Goal: Task Accomplishment & Management: Manage account settings

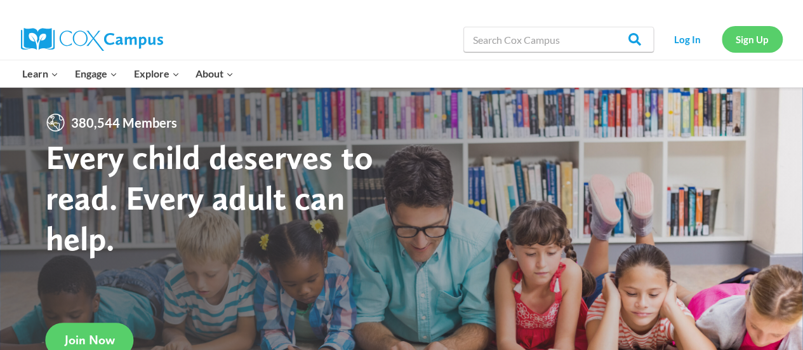
click at [757, 42] on link "Sign Up" at bounding box center [752, 39] width 61 height 26
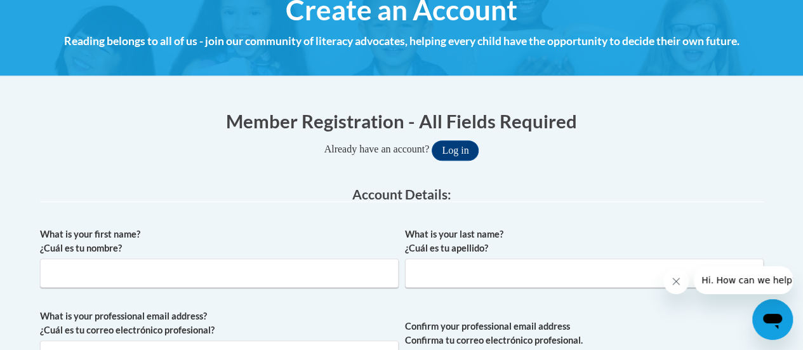
scroll to position [150, 0]
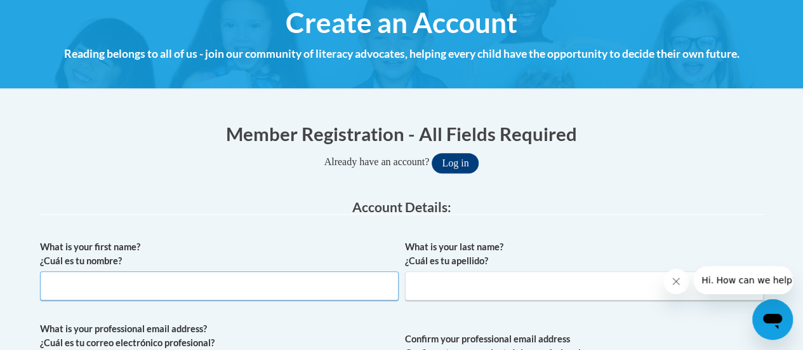
click at [246, 289] on input "What is your first name? ¿Cuál es tu nombre?" at bounding box center [219, 285] width 359 height 29
type input "Elizabeth"
click at [450, 293] on input "What is your last name? ¿Cuál es tu apellido?" at bounding box center [584, 285] width 359 height 29
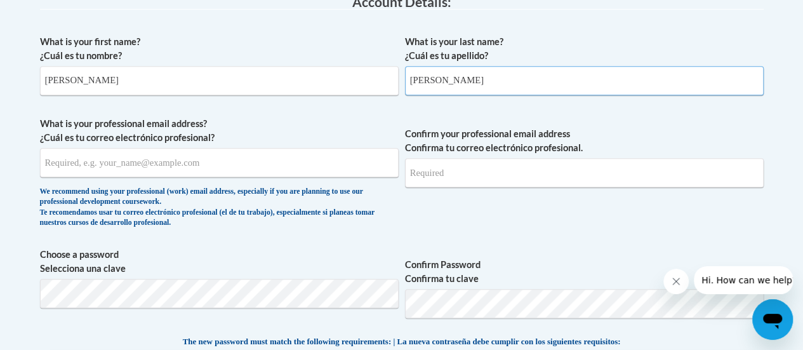
scroll to position [356, 0]
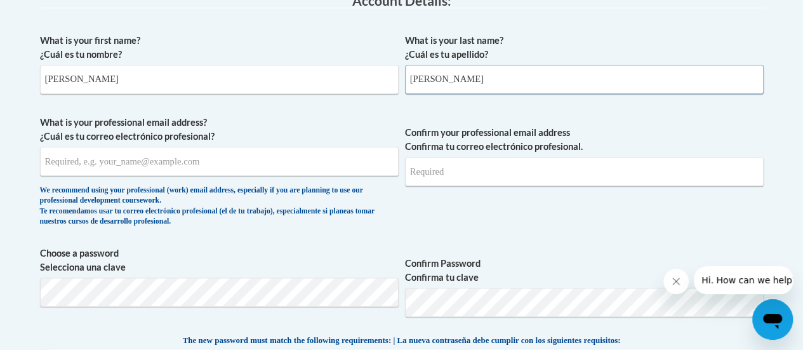
type input "Kessler"
click at [196, 167] on input "What is your professional email address? ¿Cuál es tu correo electrónico profesi…" at bounding box center [219, 161] width 359 height 29
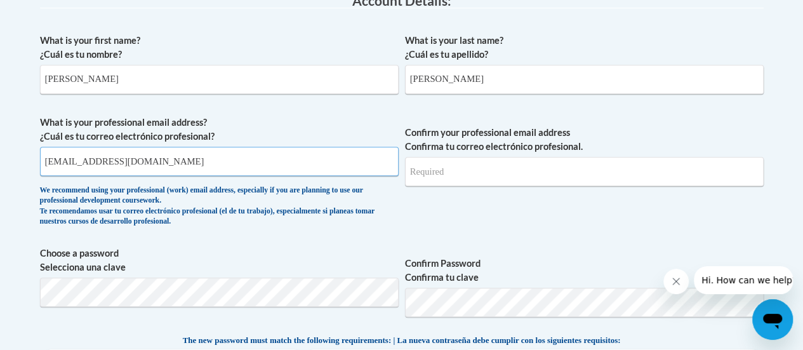
type input "[EMAIL_ADDRESS][DOMAIN_NAME]"
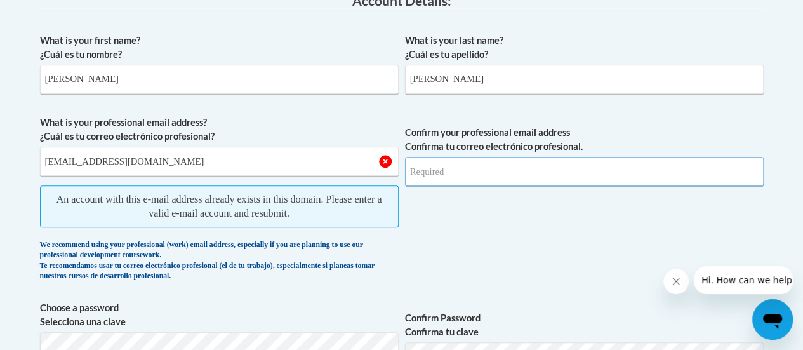
click at [437, 170] on input "Confirm your professional email address Confirma tu correo electrónico profesio…" at bounding box center [584, 171] width 359 height 29
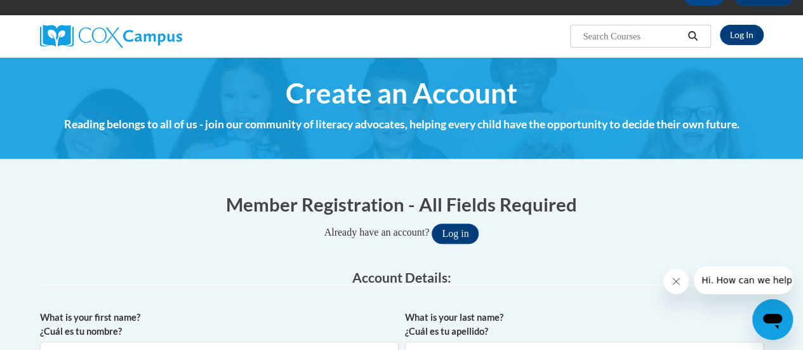
scroll to position [0, 0]
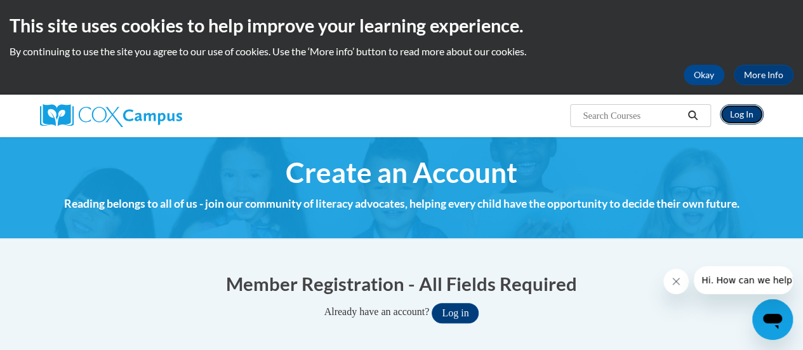
click at [731, 115] on link "Log In" at bounding box center [742, 114] width 44 height 20
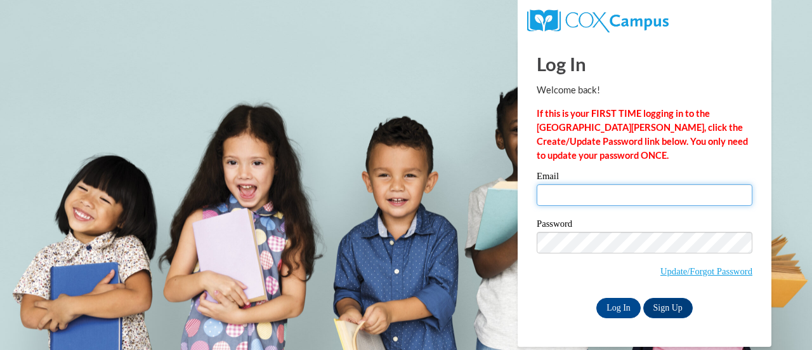
click at [588, 204] on input "Email" at bounding box center [645, 195] width 216 height 22
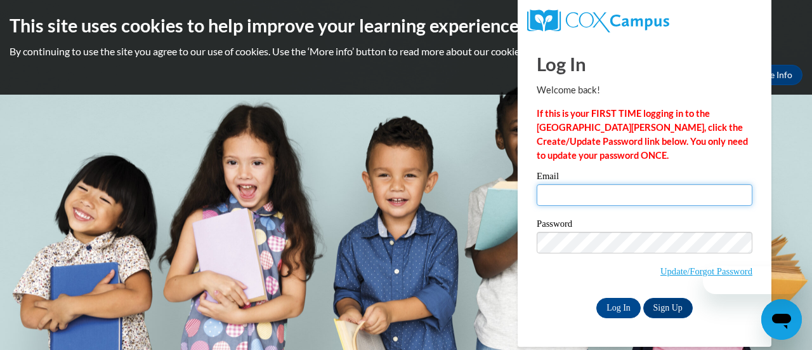
type input "ekessler@childsaving.org"
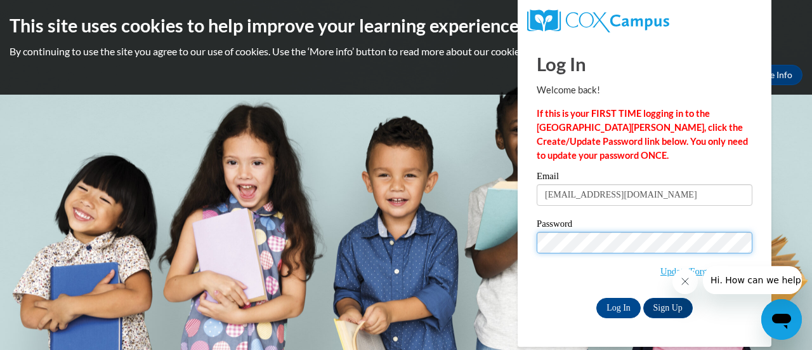
click at [597, 298] on input "Log In" at bounding box center [619, 308] width 44 height 20
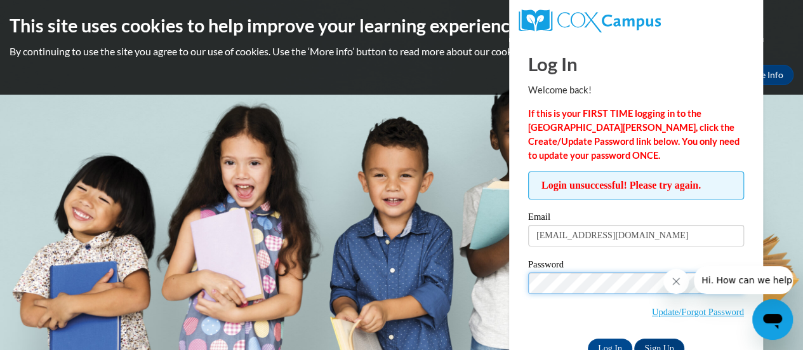
click at [588, 338] on input "Log In" at bounding box center [610, 348] width 44 height 20
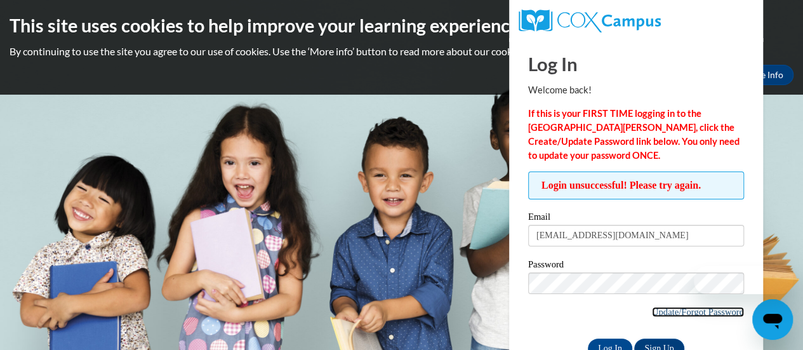
click at [660, 309] on link "Update/Forgot Password" at bounding box center [698, 312] width 92 height 10
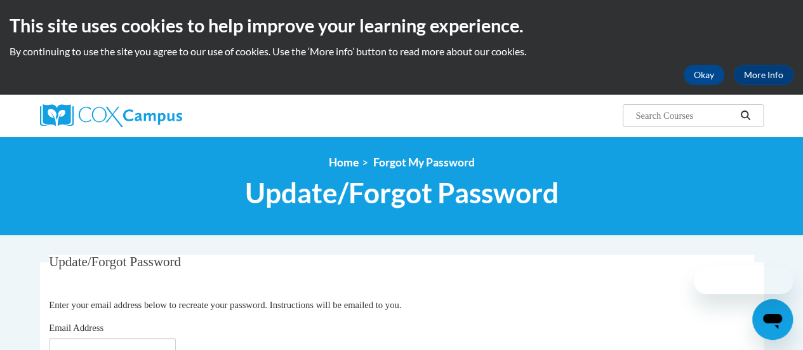
scroll to position [154, 0]
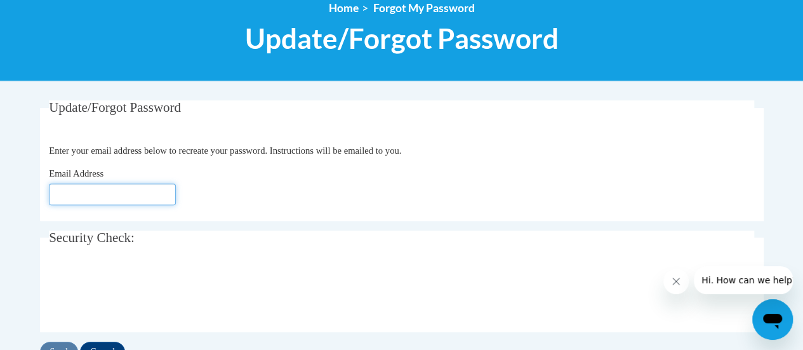
click at [159, 195] on input "Email Address" at bounding box center [112, 194] width 127 height 22
type input "[EMAIL_ADDRESS][DOMAIN_NAME]"
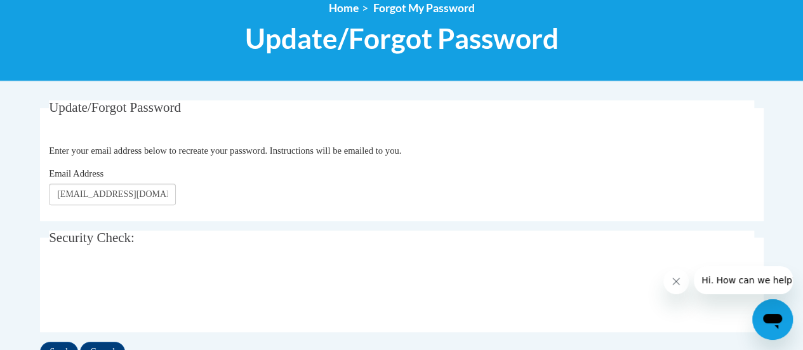
scroll to position [291, 0]
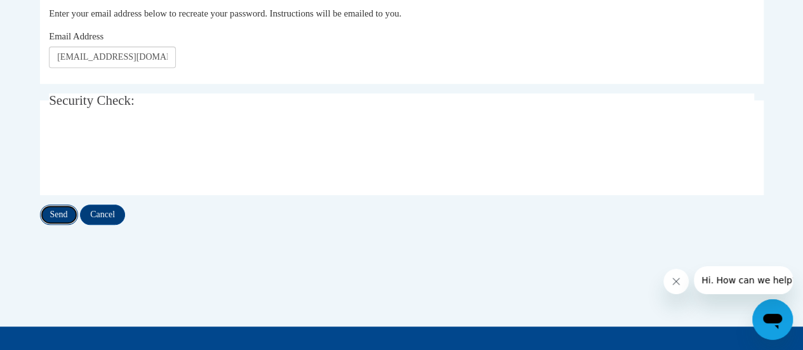
click at [60, 215] on input "Send" at bounding box center [59, 214] width 38 height 20
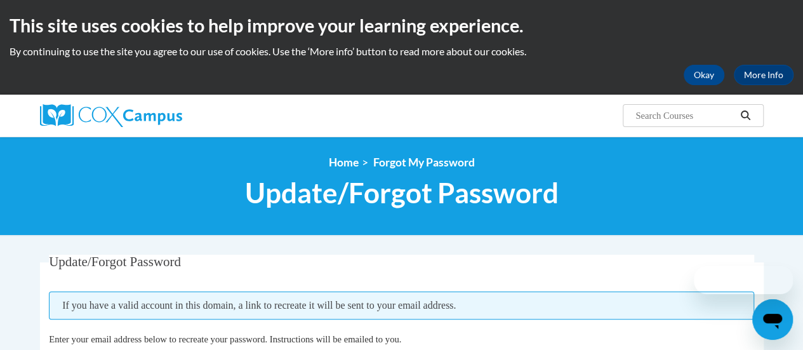
scroll to position [223, 0]
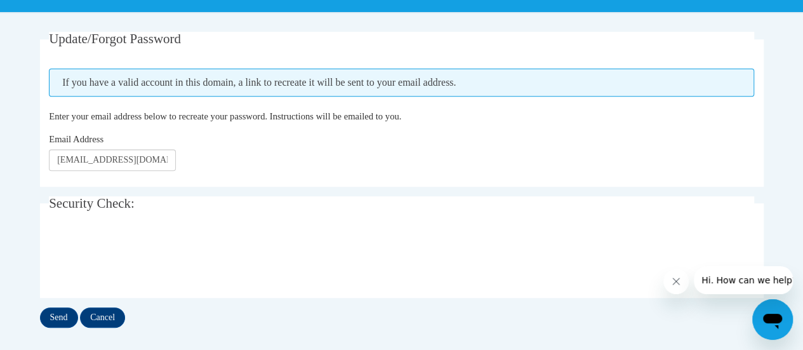
click at [63, 305] on div "Update/Forgot Password Please enter your email address If you have a valid acco…" at bounding box center [402, 180] width 724 height 296
click at [64, 314] on input "Send" at bounding box center [59, 317] width 38 height 20
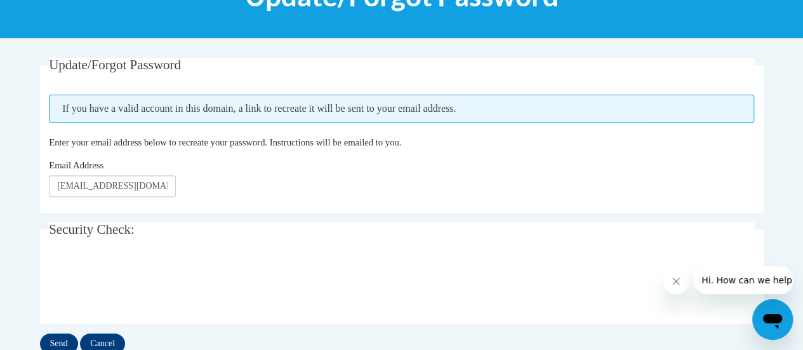
scroll to position [263, 0]
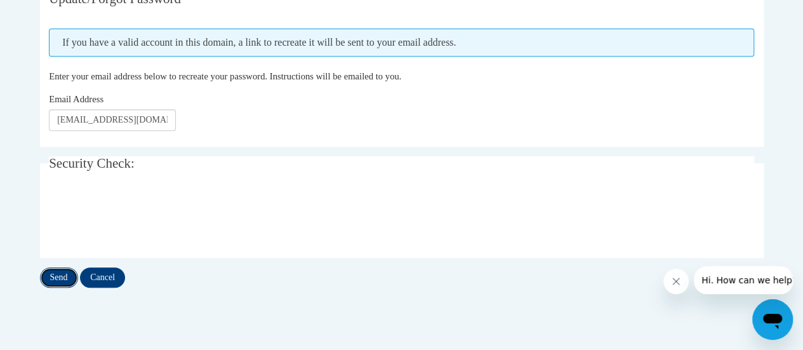
click at [58, 272] on input "Send" at bounding box center [59, 277] width 38 height 20
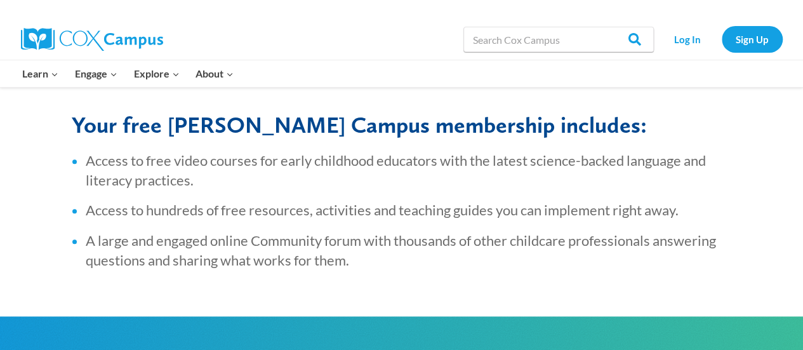
scroll to position [452, 0]
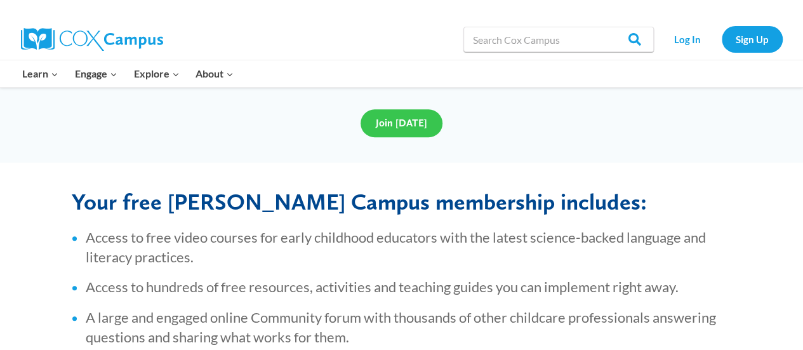
click at [421, 115] on link "Join Today" at bounding box center [402, 123] width 82 height 28
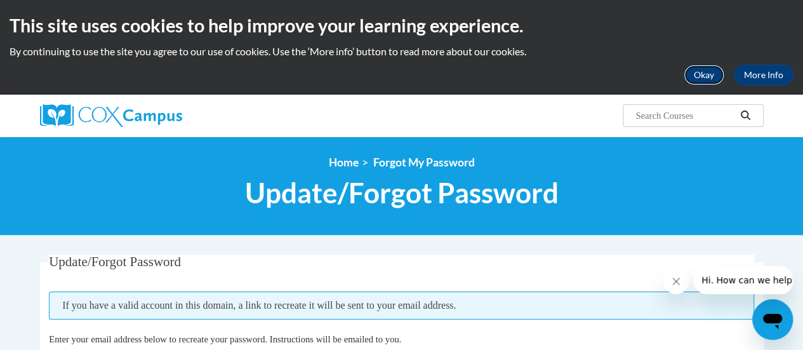
click at [714, 76] on button "Okay" at bounding box center [704, 75] width 41 height 20
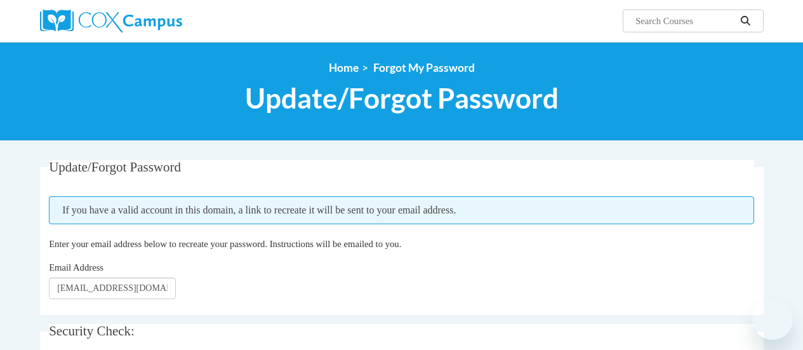
scroll to position [223, 0]
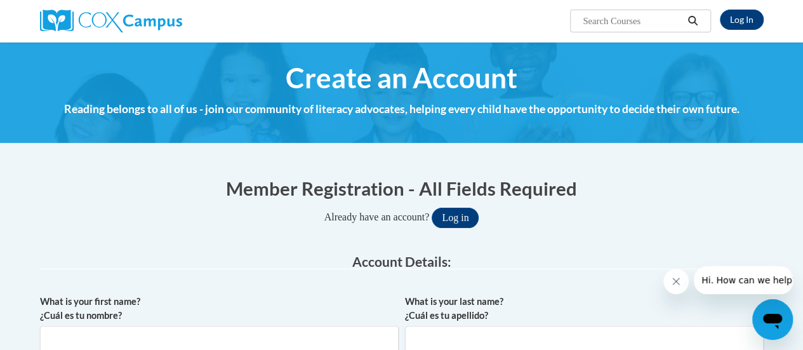
drag, startPoint x: 0, startPoint y: 0, endPoint x: 345, endPoint y: 222, distance: 410.2
click at [345, 222] on span "Already have an account?" at bounding box center [376, 216] width 105 height 11
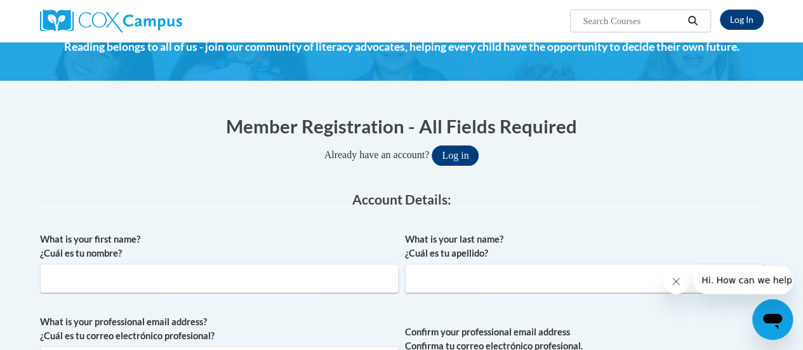
scroll to position [63, 0]
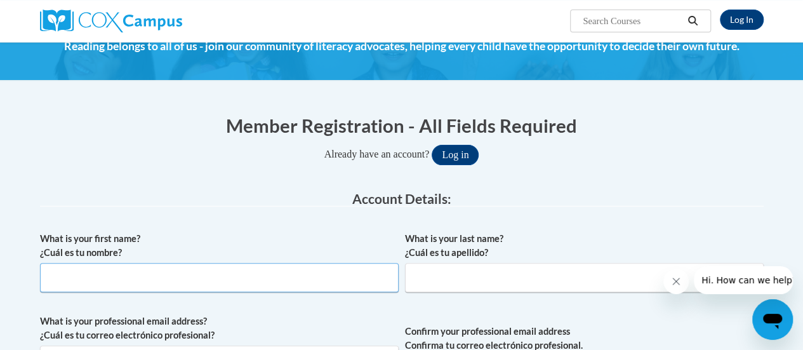
click at [247, 275] on input "What is your first name? ¿Cuál es tu nombre?" at bounding box center [219, 277] width 359 height 29
type input "Elizabeth"
click at [447, 279] on input "What is your last name? ¿Cuál es tu apellido?" at bounding box center [584, 277] width 359 height 29
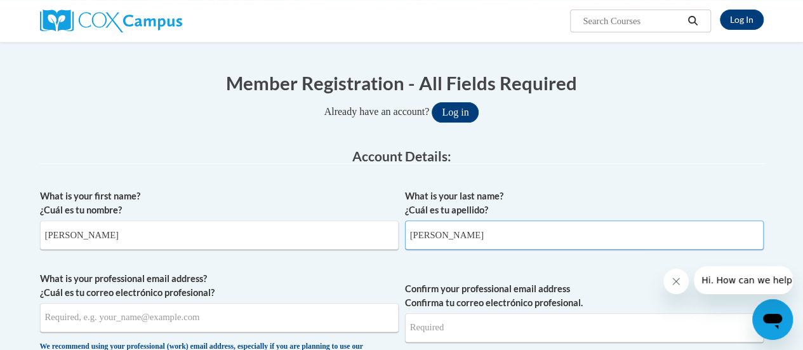
type input "Kessler"
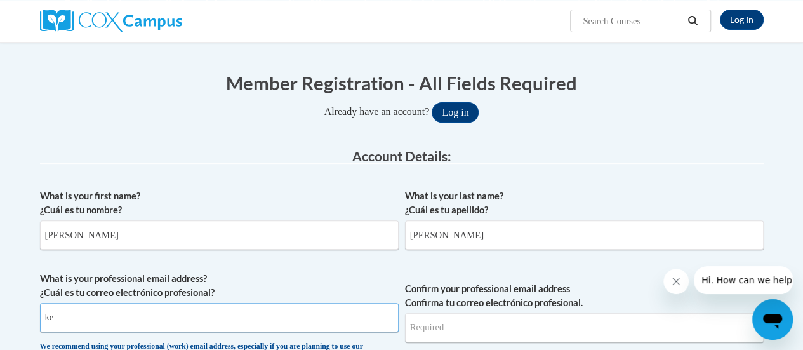
type input "k"
type input "ekessler275@gmail.com"
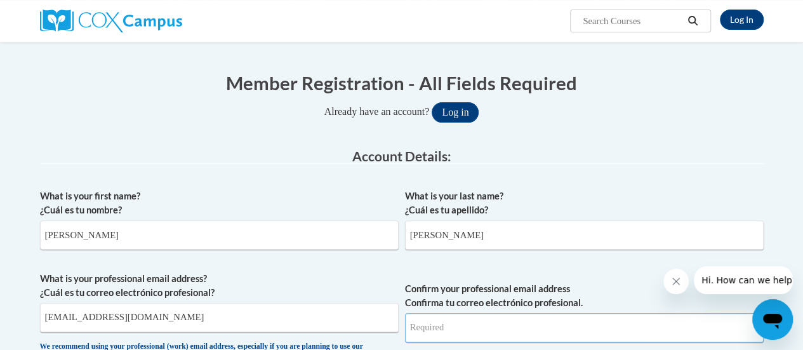
click at [471, 322] on input "Confirm your professional email address Confirma tu correo electrónico profesio…" at bounding box center [584, 327] width 359 height 29
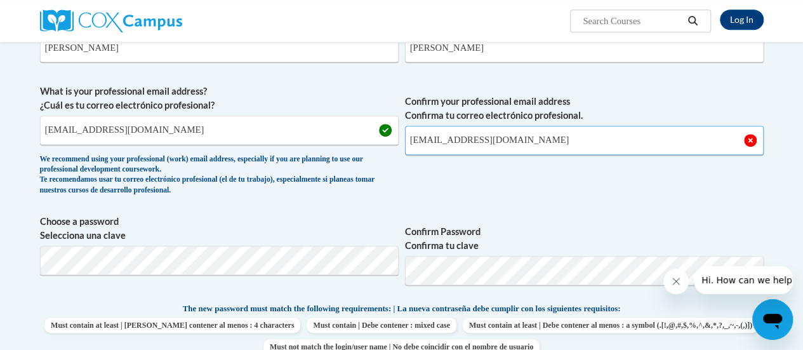
scroll to position [297, 0]
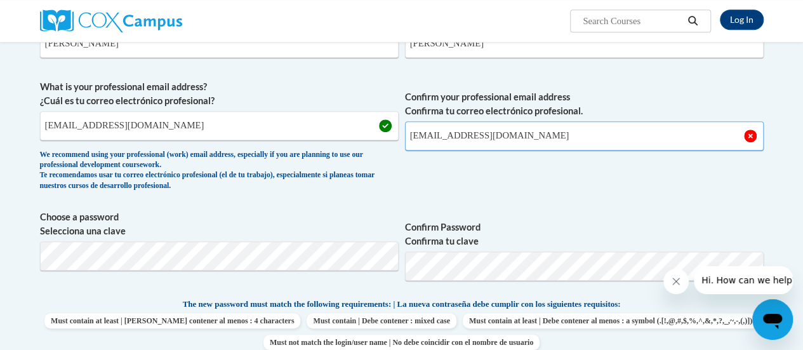
type input "ekessler275@gmail.com"
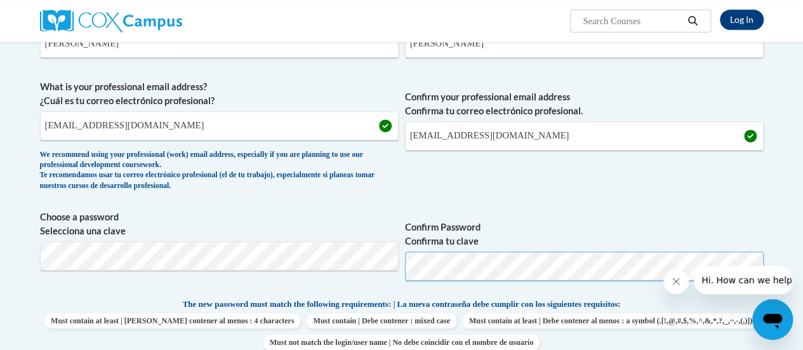
scroll to position [361, 0]
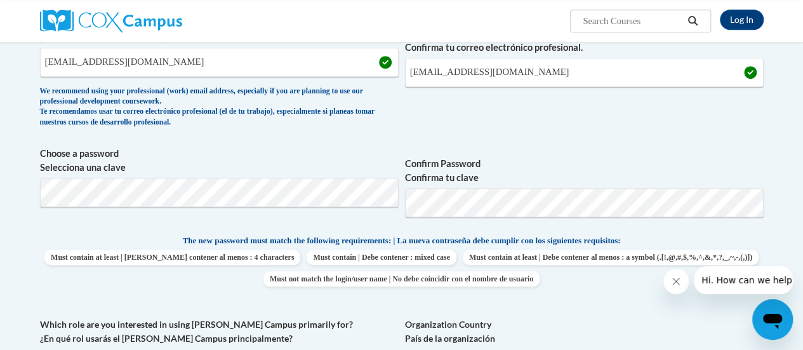
click at [604, 218] on span "Confirm Password Confirma tu clave" at bounding box center [584, 187] width 359 height 81
click at [392, 189] on span "Choose a password Selecciona una clave Confirm Password Confirma tu clave" at bounding box center [402, 187] width 724 height 81
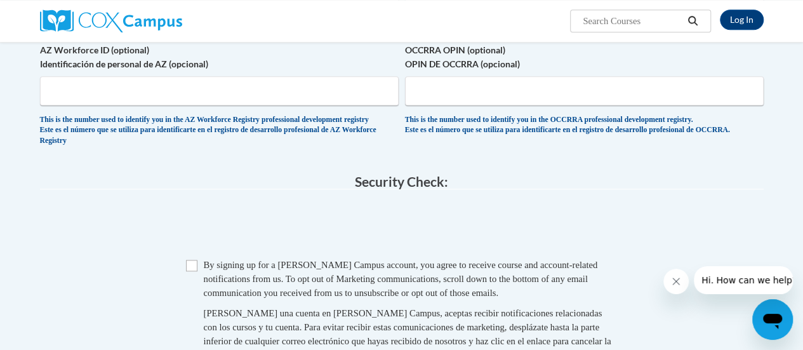
scroll to position [673, 0]
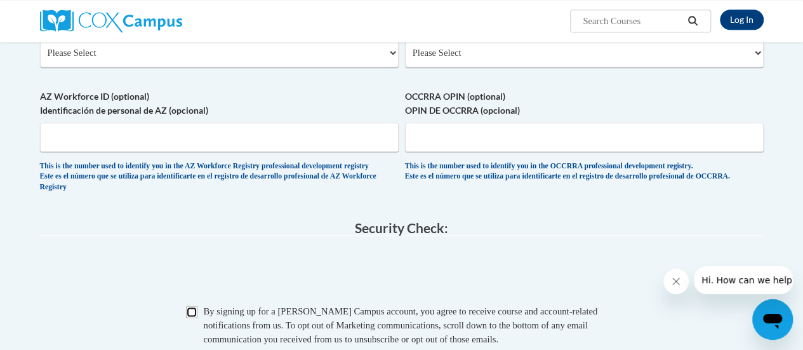
click at [188, 317] on input "Checkbox" at bounding box center [191, 311] width 11 height 11
checkbox input "true"
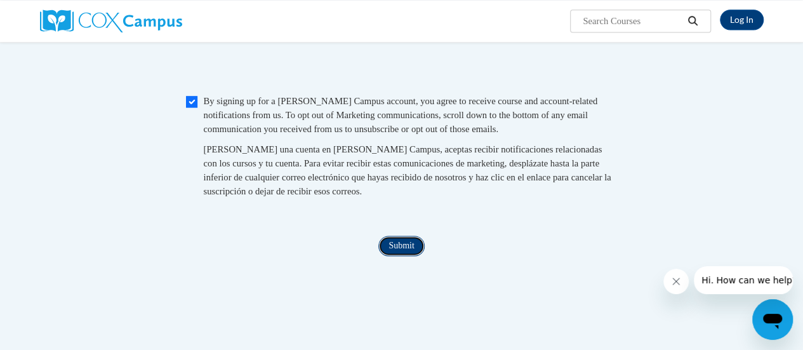
click at [398, 256] on input "Submit" at bounding box center [401, 245] width 46 height 20
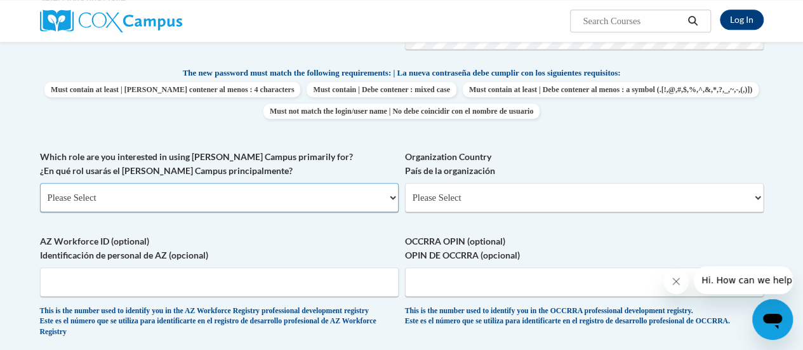
scroll to position [529, 0]
click at [298, 200] on select "Please Select College/University | Colegio/Universidad Community/Nonprofit Part…" at bounding box center [219, 196] width 359 height 29
select select "fbf2d438-af2f-41f8-98f1-81c410e29de3"
click at [40, 182] on select "Please Select College/University | Colegio/Universidad Community/Nonprofit Part…" at bounding box center [219, 196] width 359 height 29
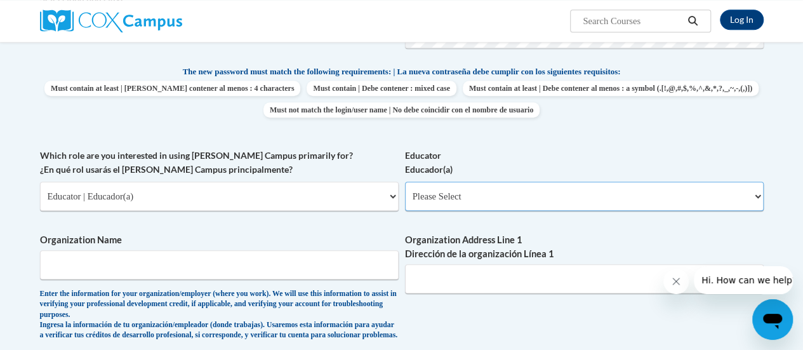
click at [486, 204] on select "Please Select Early Learning/Daycare Teacher/Family Home Care Provider | Maestr…" at bounding box center [584, 196] width 359 height 29
select select "8e1a676a-2f1d-4924-8ba1-6ffde03e8dcb"
click at [405, 182] on select "Please Select Early Learning/Daycare Teacher/Family Home Care Provider | Maestr…" at bounding box center [584, 196] width 359 height 29
click at [317, 275] on input "Organization Name" at bounding box center [219, 264] width 359 height 29
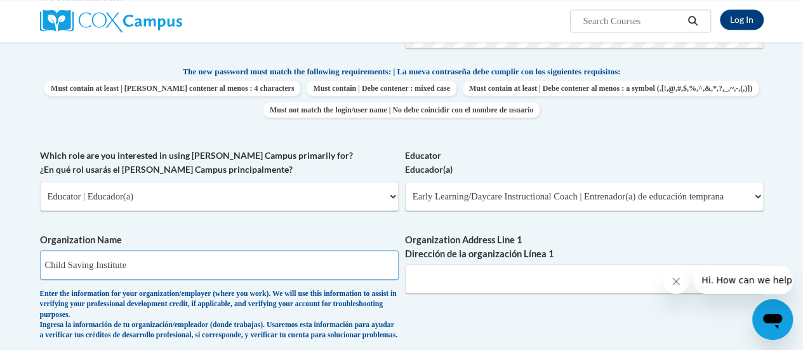
type input "Child Saving Institute"
click at [527, 276] on input "Organization Address Line 1 Dirección de la organización Línea 1" at bounding box center [584, 278] width 359 height 29
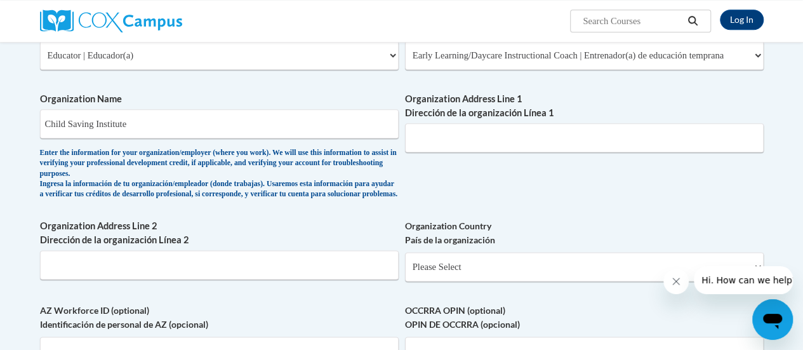
scroll to position [664, 0]
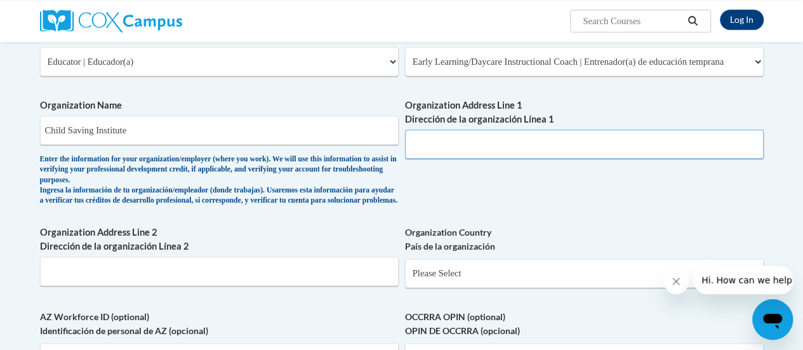
click at [446, 142] on input "Organization Address Line 1 Dirección de la organización Línea 1" at bounding box center [584, 143] width 359 height 29
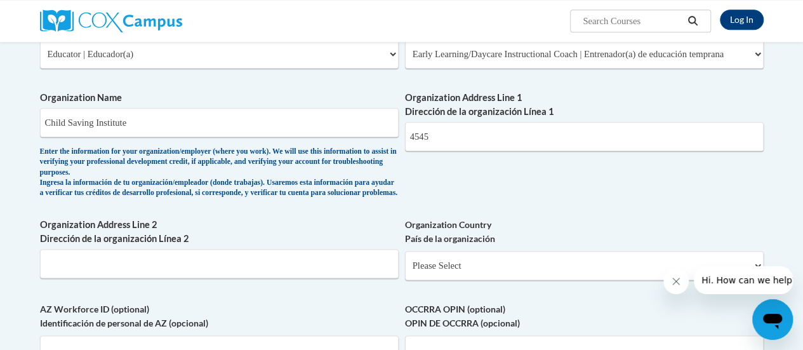
scroll to position [670, 0]
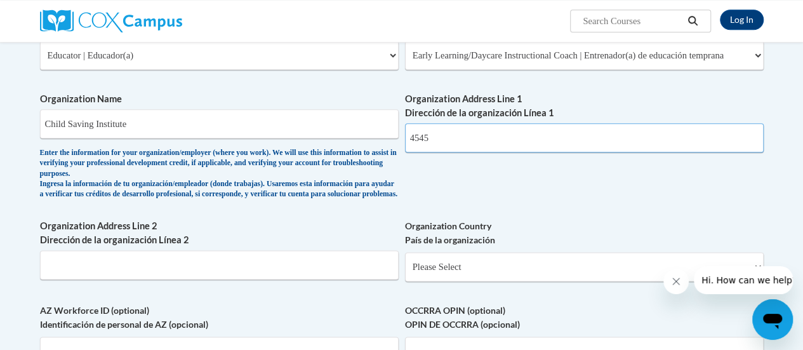
click at [446, 142] on input "4545" at bounding box center [584, 137] width 359 height 29
type input "4545 Dodge St"
click at [305, 279] on input "Organization Address Line 2 Dirección de la organización Línea 2" at bounding box center [219, 264] width 359 height 29
type input "P"
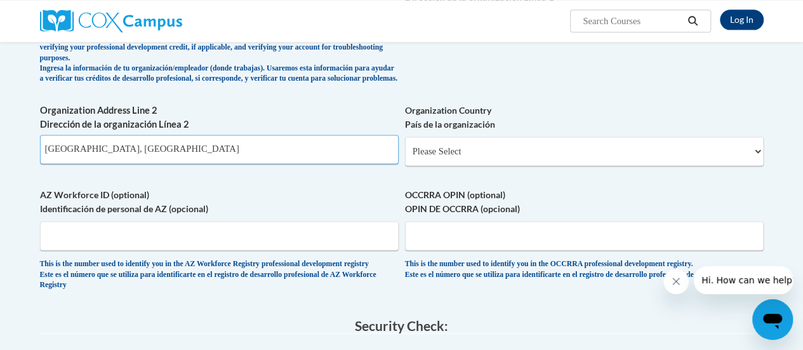
scroll to position [787, 0]
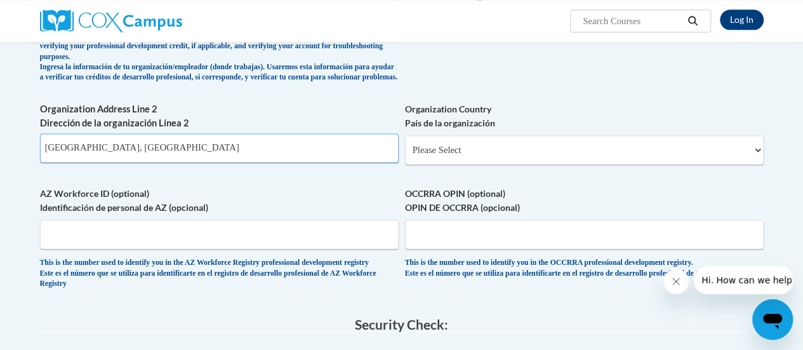
type input "Omaha, NE"
click at [463, 164] on select "Please Select United States | Estados Unidos Outside of the United States | Fue…" at bounding box center [584, 149] width 359 height 29
select select "ad49bcad-a171-4b2e-b99c-48b446064914"
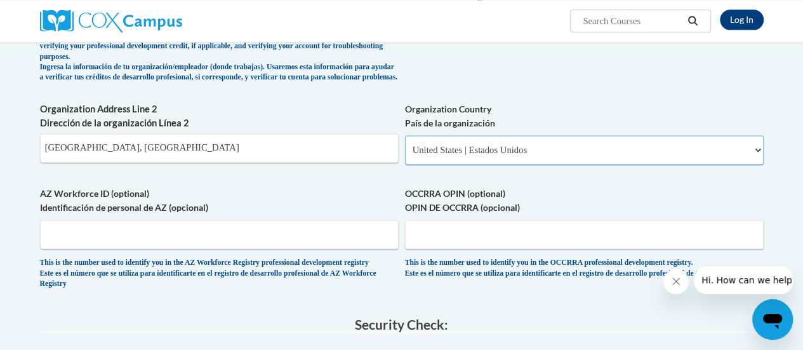
click at [405, 145] on select "Please Select United States | Estados Unidos Outside of the United States | Fue…" at bounding box center [584, 149] width 359 height 29
select select
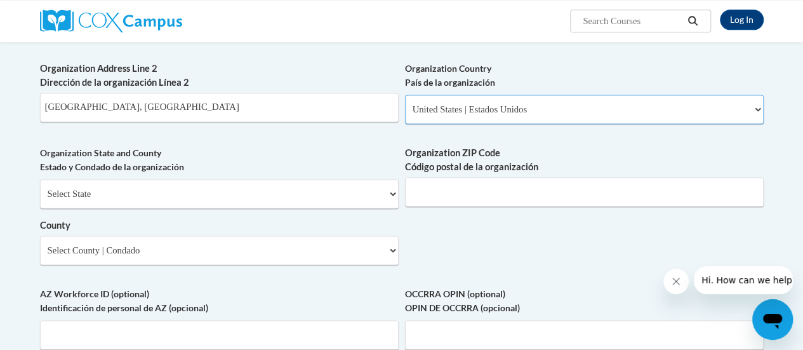
scroll to position [833, 0]
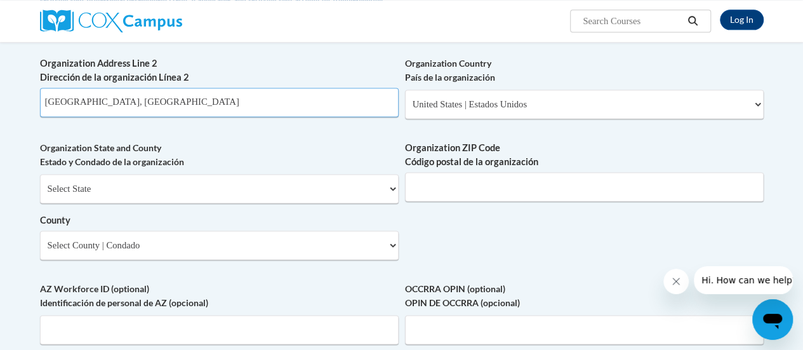
click at [272, 117] on input "Omaha, NE" at bounding box center [219, 102] width 359 height 29
type input "Omaha"
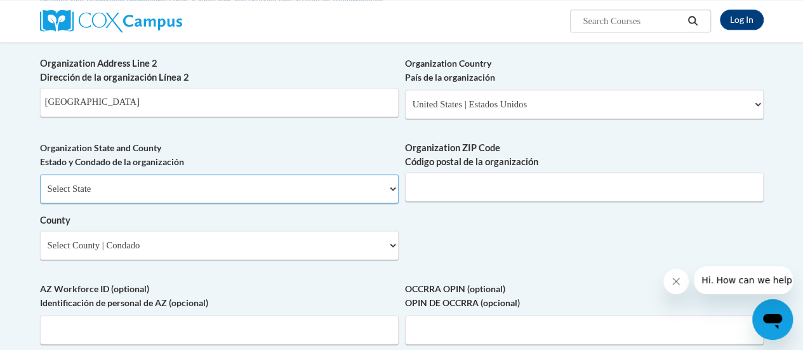
click at [288, 194] on select "Select State Alabama Alaska Arizona Arkansas California Colorado Connecticut De…" at bounding box center [219, 188] width 359 height 29
select select "Nebraska"
click at [40, 183] on select "Select State Alabama Alaska Arizona Arkansas California Colorado Connecticut De…" at bounding box center [219, 188] width 359 height 29
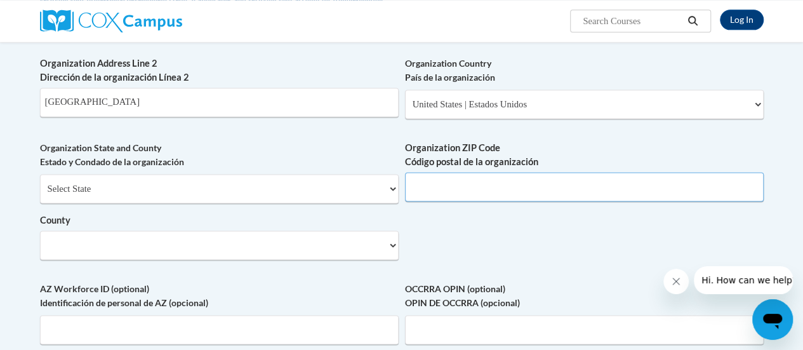
click at [517, 192] on input "Organization ZIP Code Código postal de la organización" at bounding box center [584, 186] width 359 height 29
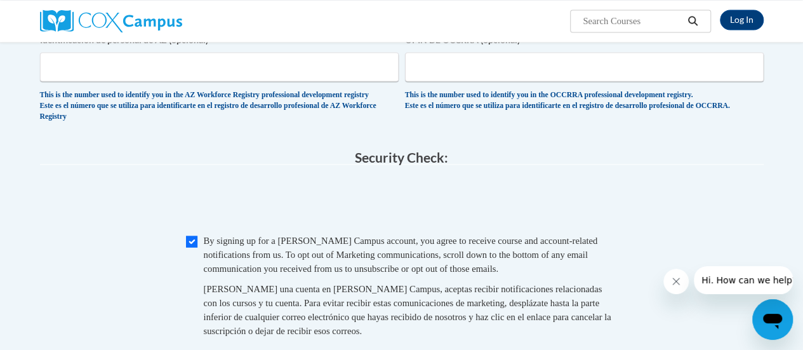
scroll to position [1096, 0]
type input "68022"
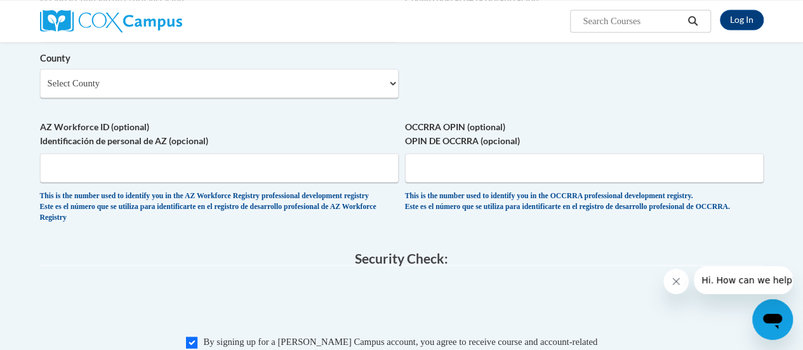
scroll to position [862, 0]
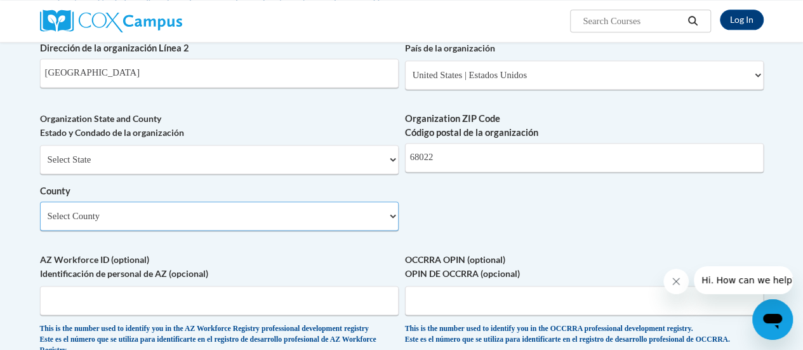
click at [210, 222] on select "Select County Adams Antelope Arthur Banner Blaine Boone Box Butte Boyd Brown Bu…" at bounding box center [219, 215] width 359 height 29
select select "Douglas"
click at [40, 211] on select "Select County Adams Antelope Arthur Banner Blaine Boone Box Butte Boyd Brown Bu…" at bounding box center [219, 215] width 359 height 29
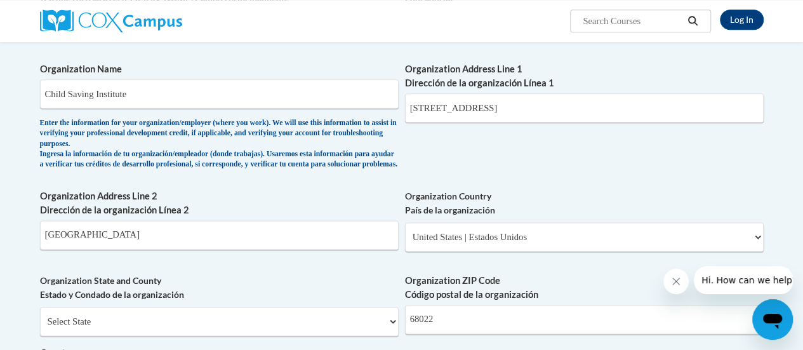
scroll to position [700, 0]
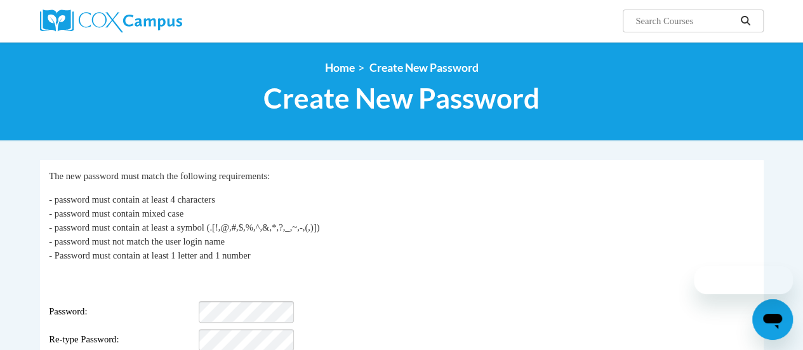
scroll to position [95, 0]
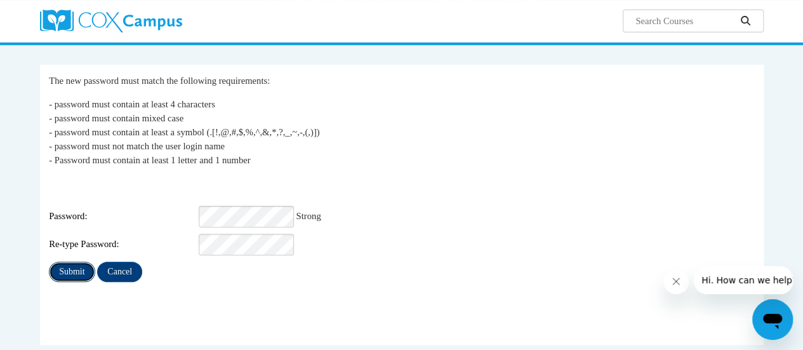
click at [85, 262] on input "Submit" at bounding box center [72, 272] width 46 height 20
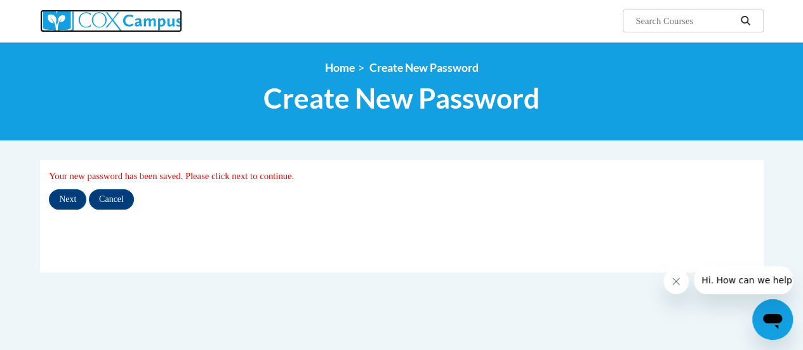
click at [140, 27] on img at bounding box center [111, 21] width 142 height 23
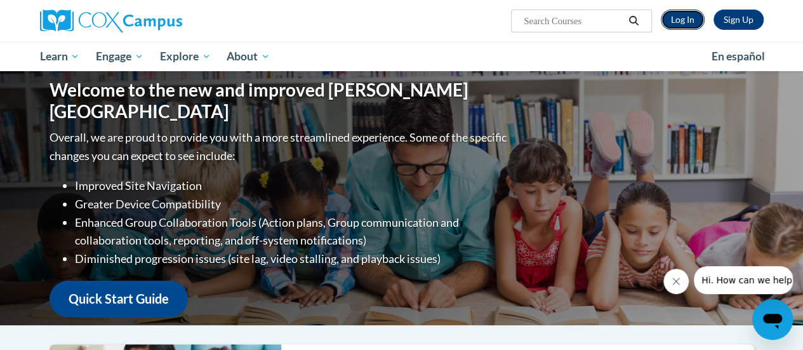
click at [675, 18] on link "Log In" at bounding box center [683, 20] width 44 height 20
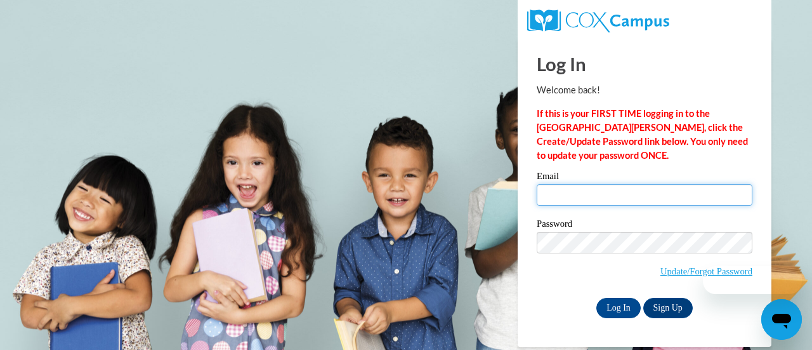
click at [632, 192] on input "Email" at bounding box center [645, 195] width 216 height 22
type input "[EMAIL_ADDRESS][DOMAIN_NAME]"
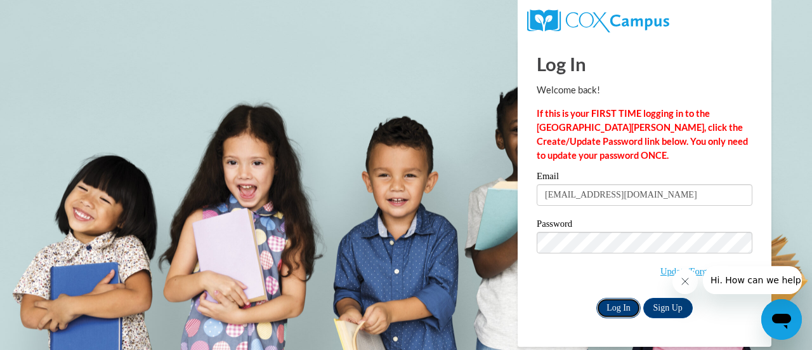
click at [604, 299] on input "Log In" at bounding box center [619, 308] width 44 height 20
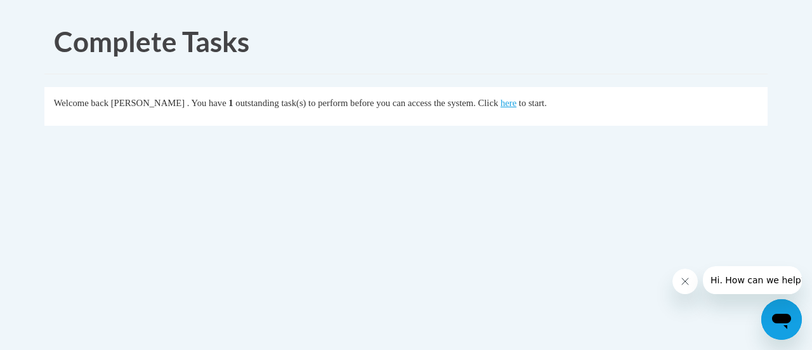
click at [543, 109] on div "Welcome back [PERSON_NAME] . You have 1 outstanding task(s) to perform before y…" at bounding box center [406, 103] width 705 height 14
click at [517, 100] on link "here" at bounding box center [509, 103] width 16 height 10
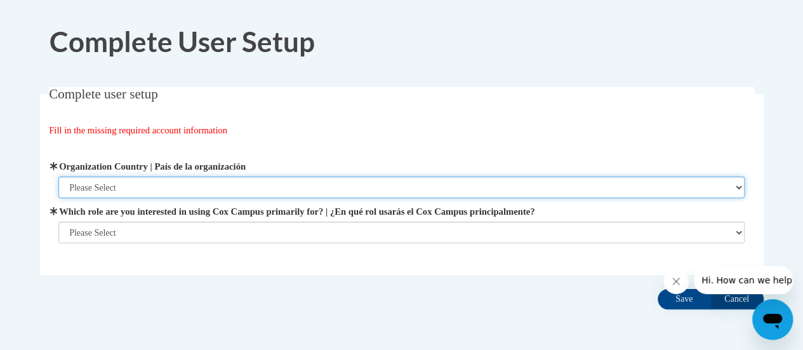
click at [249, 189] on select "Please Select United States | Estados Unidos Outside of the United States | Fue…" at bounding box center [401, 187] width 686 height 22
select select "ad49bcad-a171-4b2e-b99c-48b446064914"
click at [58, 176] on select "Please Select United States | Estados Unidos Outside of the United States | Fue…" at bounding box center [401, 187] width 686 height 22
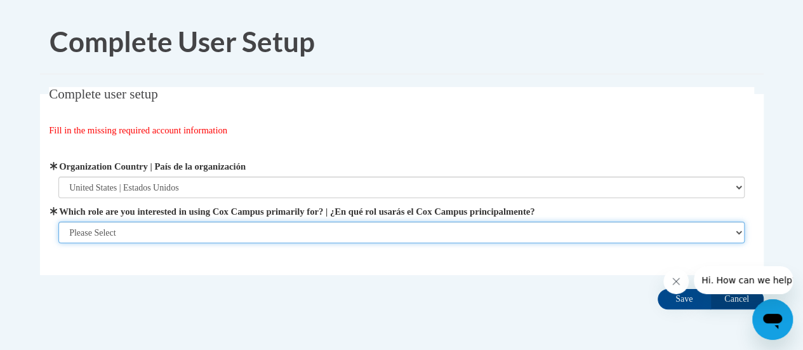
click at [248, 227] on select "Please Select College/University | Colegio/Universidad Community/Nonprofit Part…" at bounding box center [401, 233] width 686 height 22
select select "fbf2d438-af2f-41f8-98f1-81c410e29de3"
click at [58, 243] on select "Please Select College/University | Colegio/Universidad Community/Nonprofit Part…" at bounding box center [401, 233] width 686 height 22
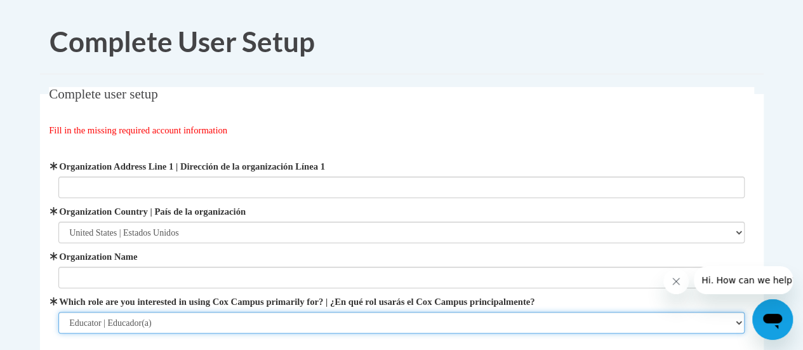
scroll to position [77, 0]
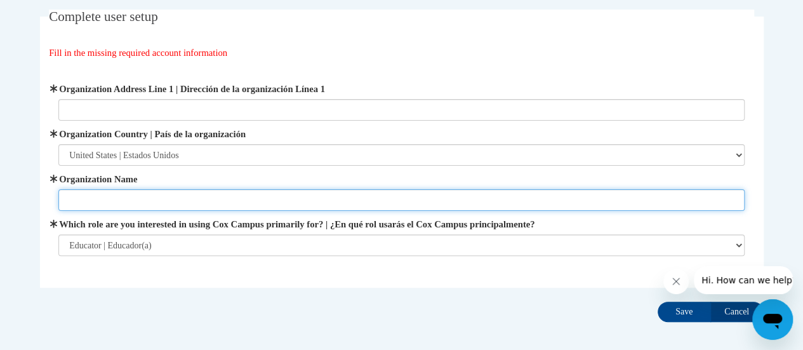
click at [319, 202] on input "Organization Name" at bounding box center [401, 200] width 686 height 22
type input "Child Saving Institute"
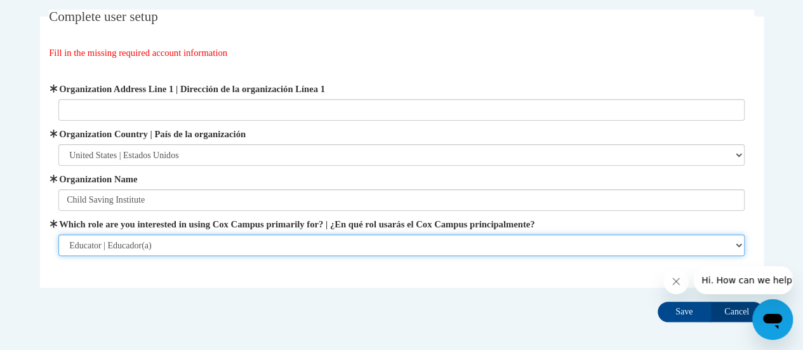
click at [280, 237] on select "Please Select College/University | Colegio/Universidad Community/Nonprofit Part…" at bounding box center [401, 245] width 686 height 22
click at [58, 234] on select "Please Select College/University | Colegio/Universidad Community/Nonprofit Part…" at bounding box center [401, 245] width 686 height 22
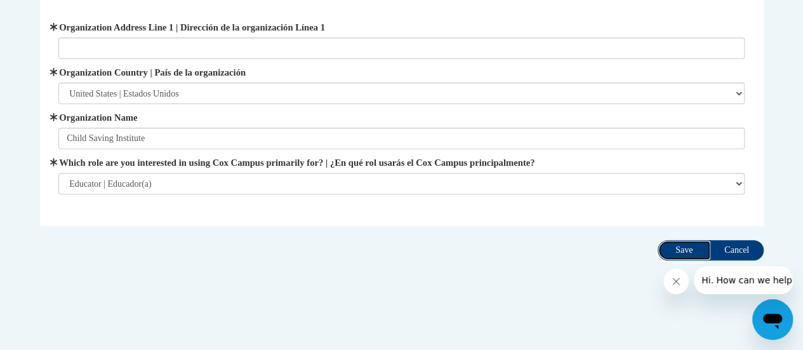
click at [665, 242] on input "Save" at bounding box center [684, 250] width 53 height 20
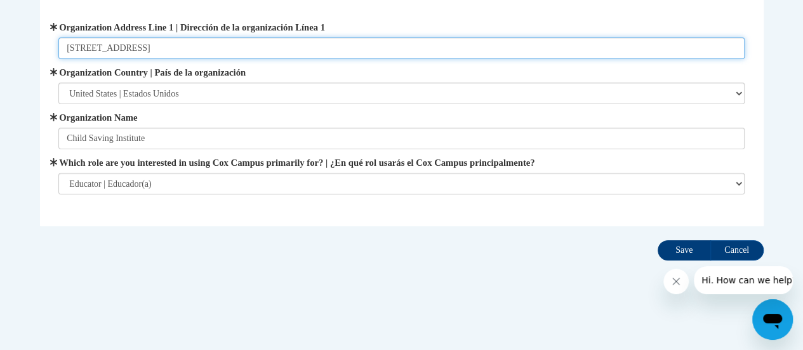
type input "4545 Dodge St"
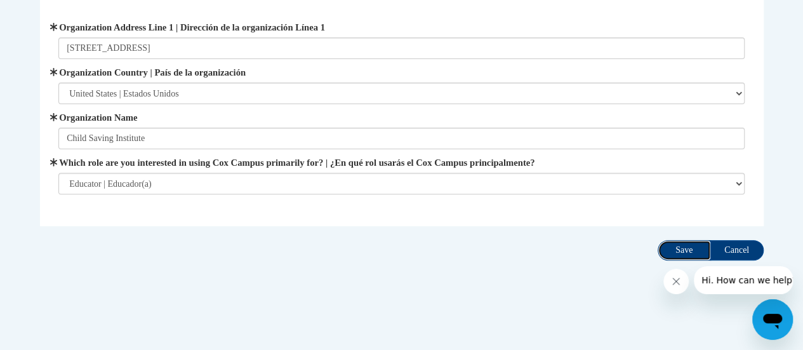
click at [669, 249] on input "Save" at bounding box center [684, 250] width 53 height 20
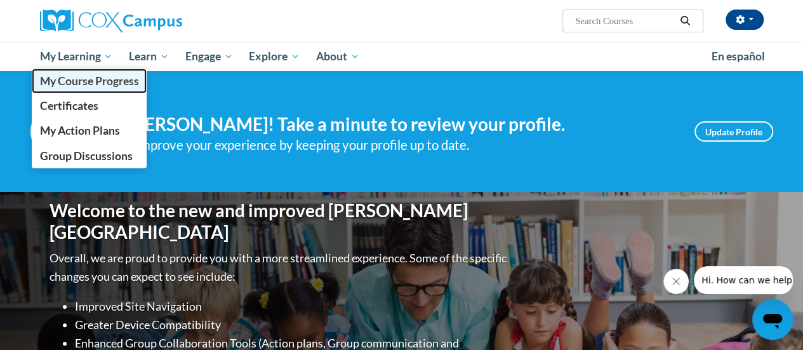
click at [108, 79] on span "My Course Progress" at bounding box center [88, 80] width 99 height 13
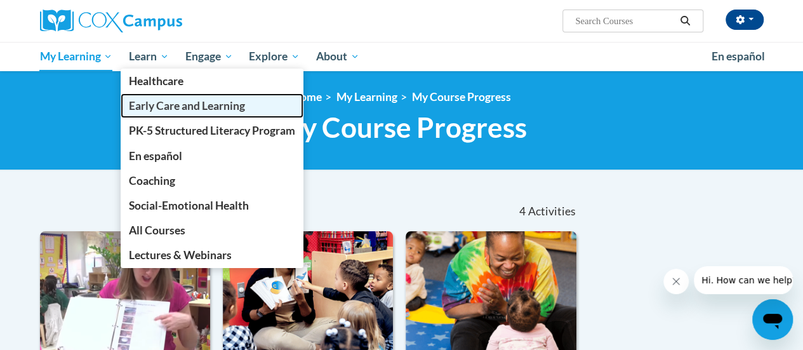
click at [156, 100] on span "Early Care and Learning" at bounding box center [187, 105] width 116 height 13
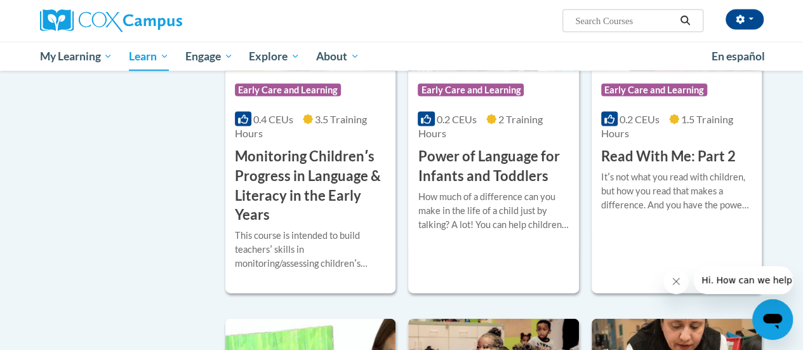
scroll to position [1056, 0]
